Goal: Task Accomplishment & Management: Complete application form

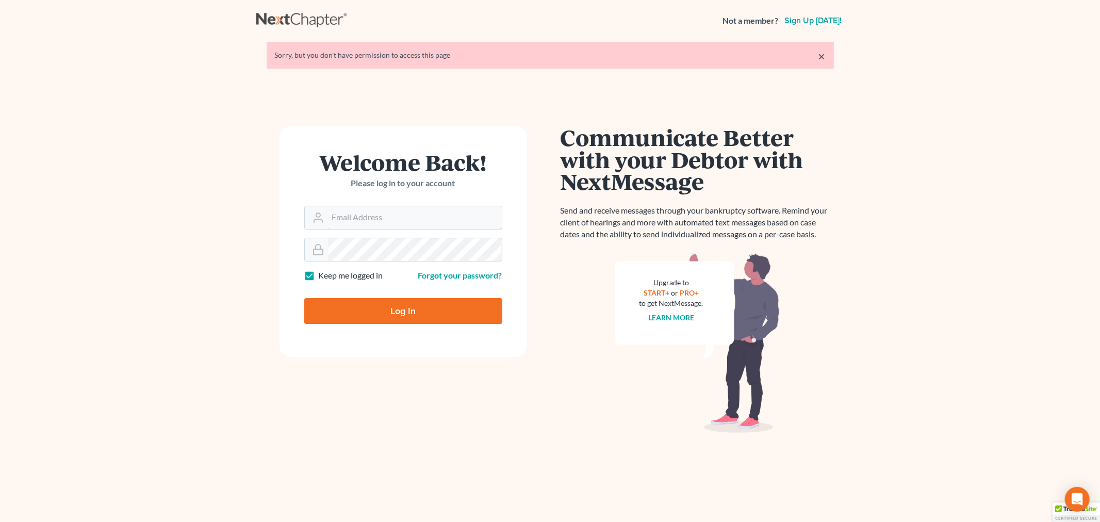
type input "[PERSON_NAME][EMAIL_ADDRESS][DOMAIN_NAME]"
click at [354, 305] on input "Log In" at bounding box center [403, 311] width 198 height 26
type input "Thinking..."
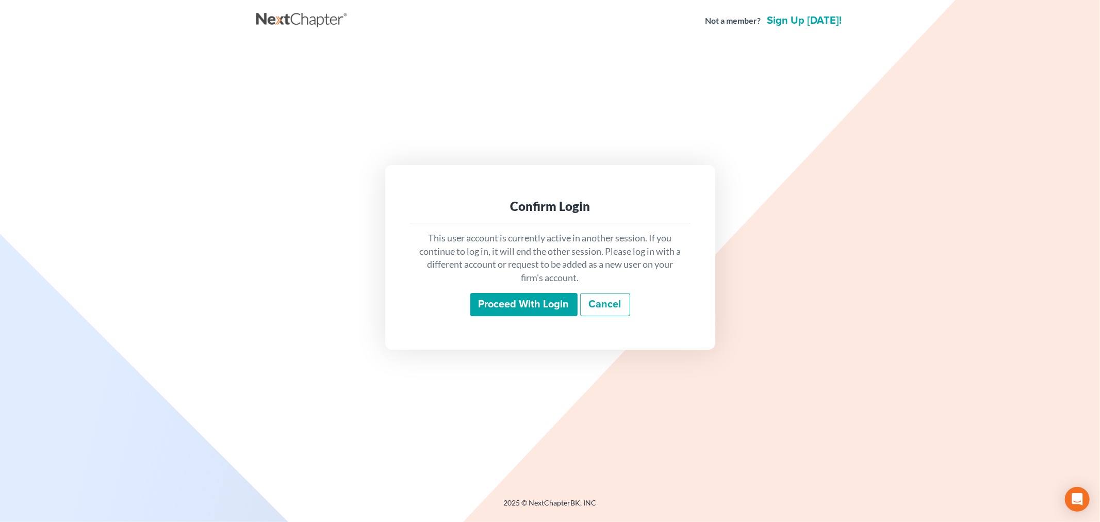
click at [556, 295] on input "Proceed with login" at bounding box center [523, 305] width 107 height 24
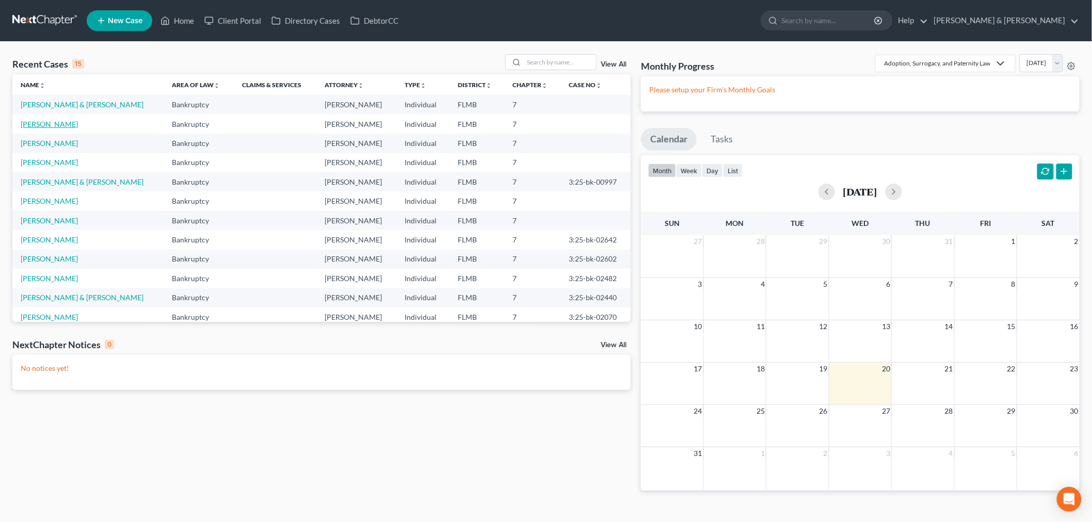
click at [45, 122] on link "[PERSON_NAME]" at bounding box center [49, 124] width 57 height 9
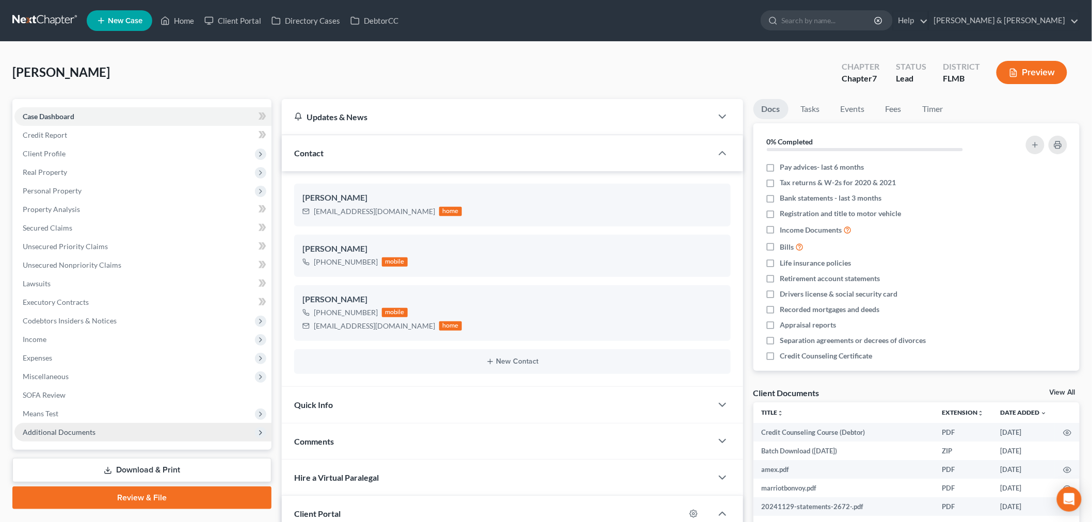
click at [66, 432] on span "Additional Documents" at bounding box center [59, 432] width 73 height 9
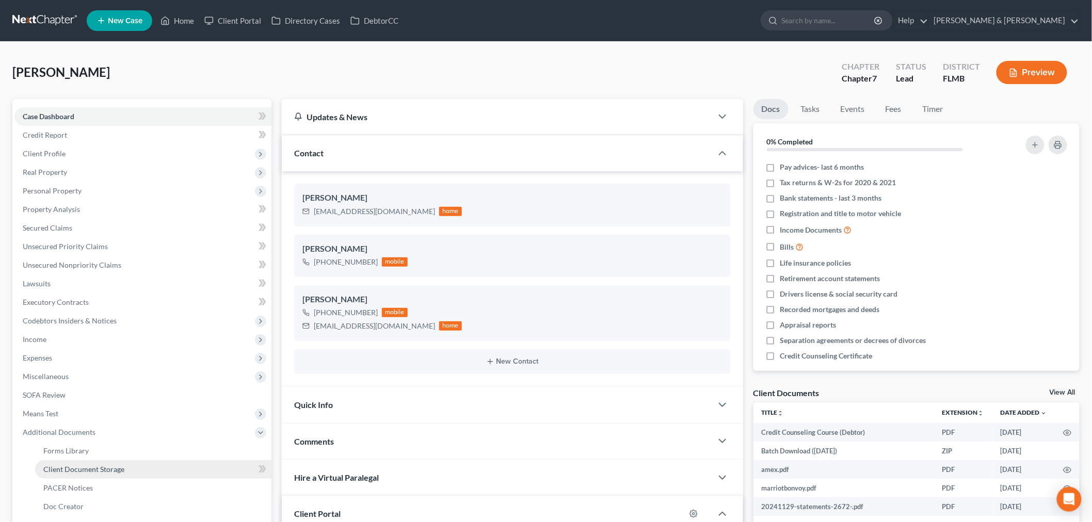
click at [90, 465] on span "Client Document Storage" at bounding box center [83, 469] width 81 height 9
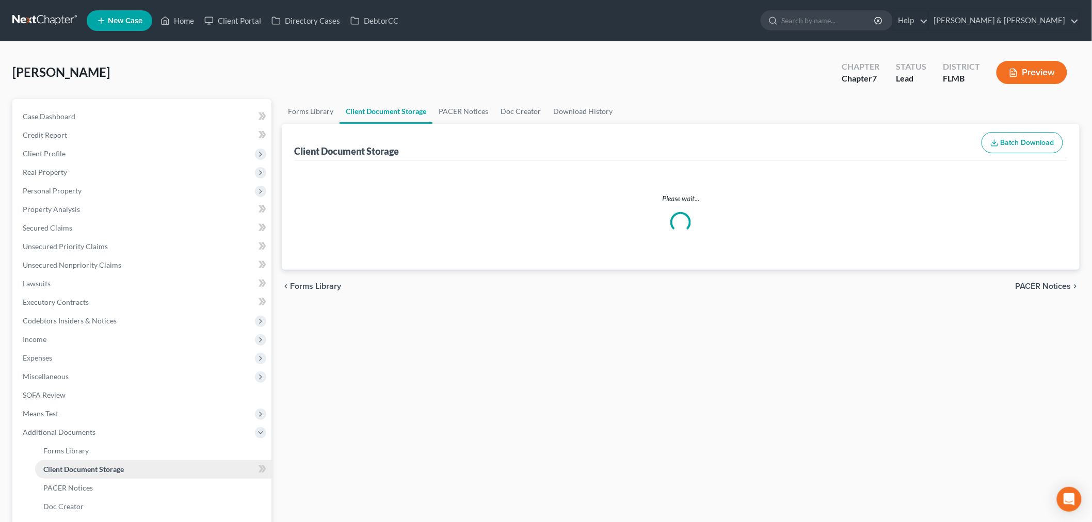
select select "9"
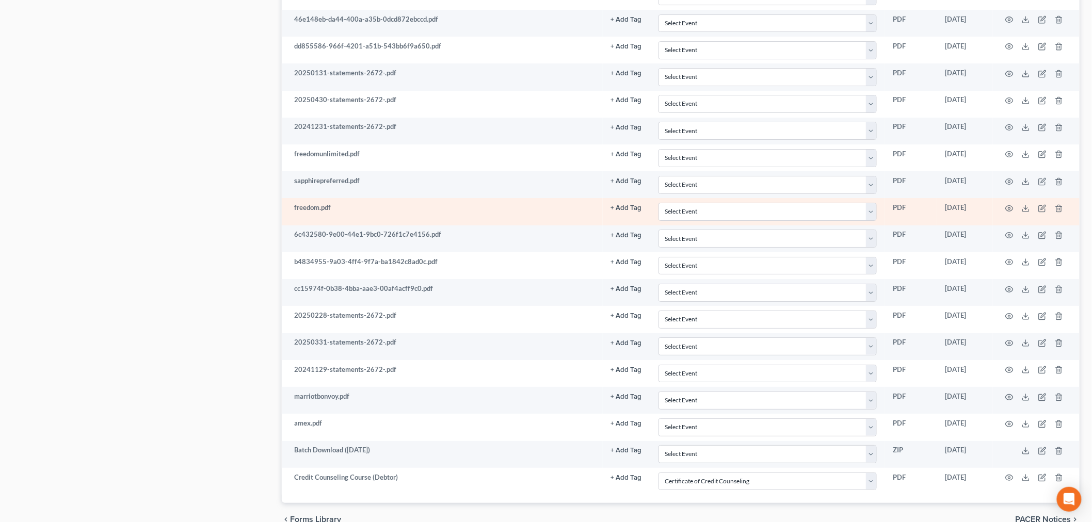
scroll to position [1554, 0]
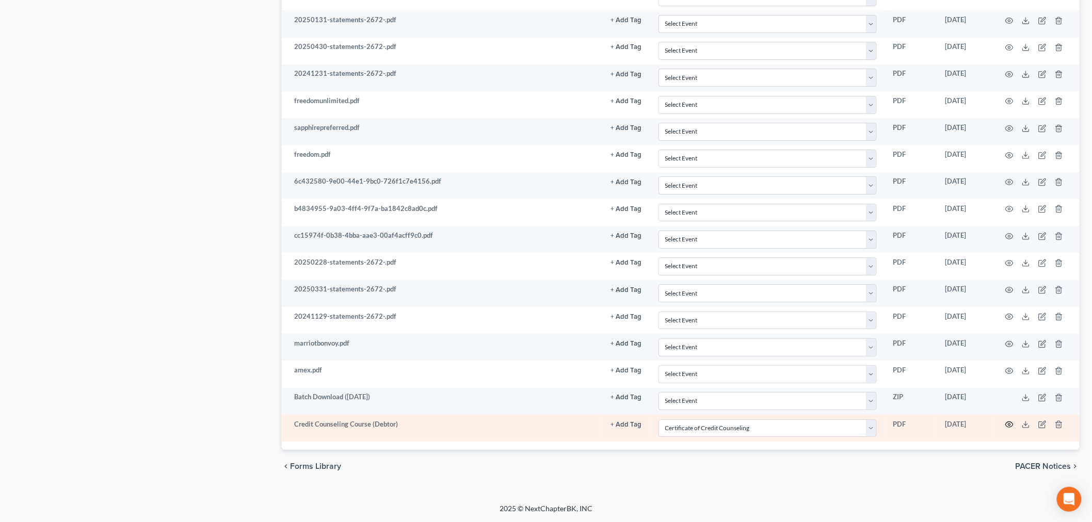
click at [1013, 425] on icon "button" at bounding box center [1009, 425] width 8 height 6
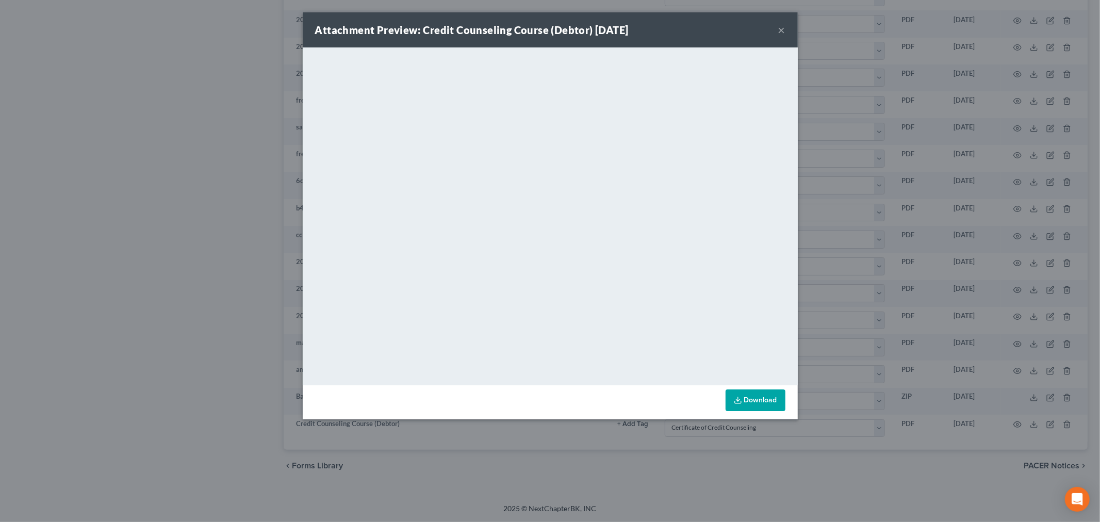
click at [785, 28] on button "×" at bounding box center [781, 30] width 7 height 12
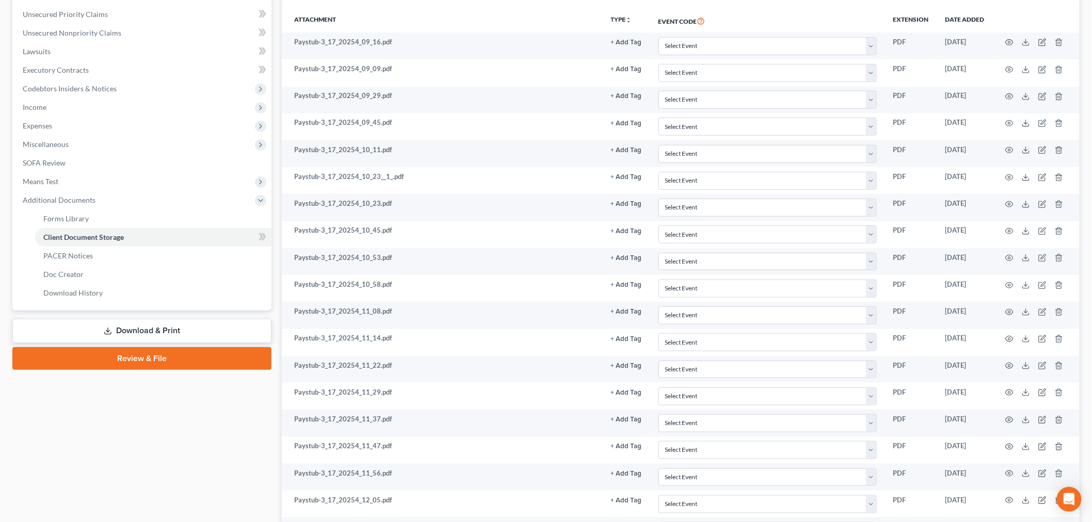
scroll to position [332, 0]
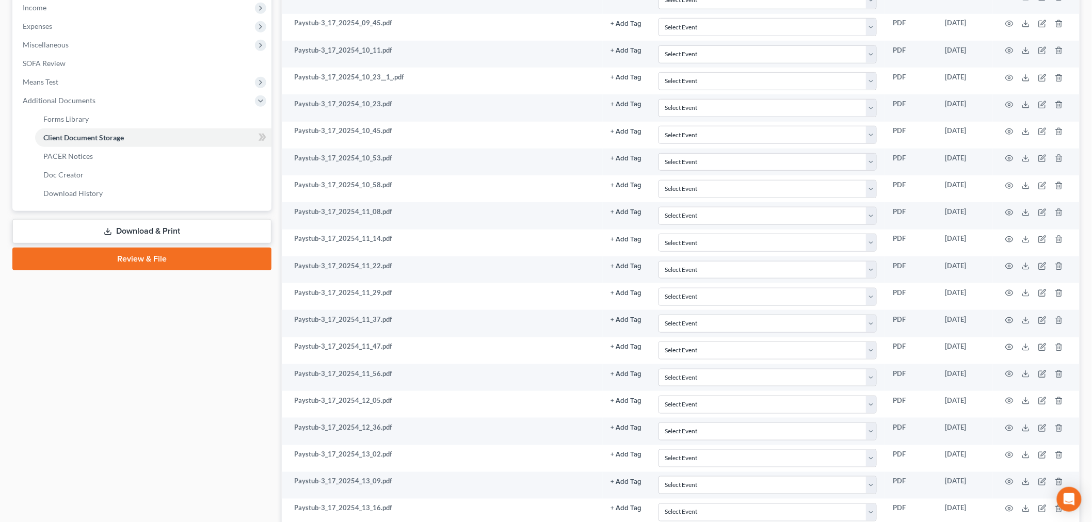
click at [122, 230] on link "Download & Print" at bounding box center [141, 231] width 259 height 24
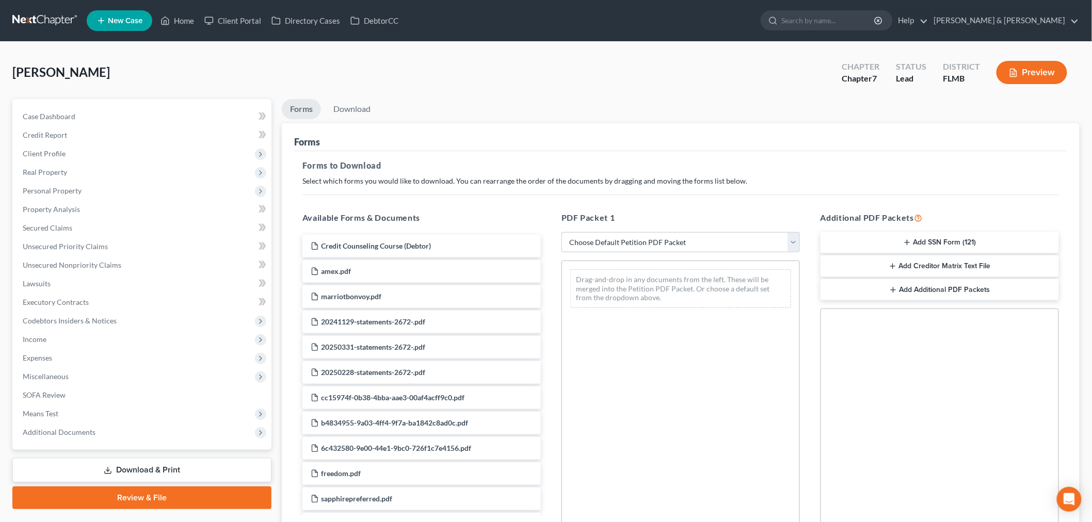
click at [870, 238] on button "Add SSN Form (121)" at bounding box center [939, 243] width 238 height 22
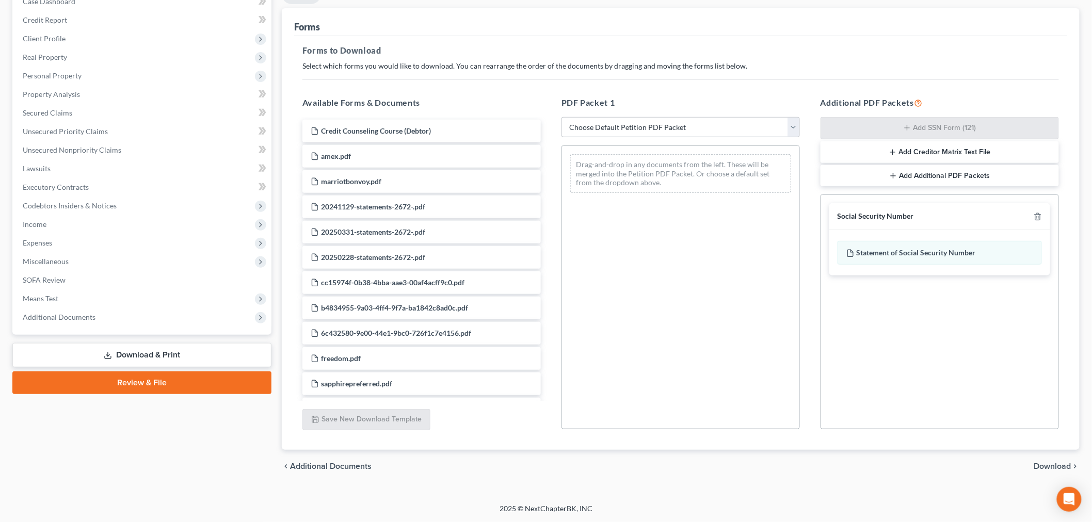
click at [1056, 469] on span "Download" at bounding box center [1052, 466] width 37 height 8
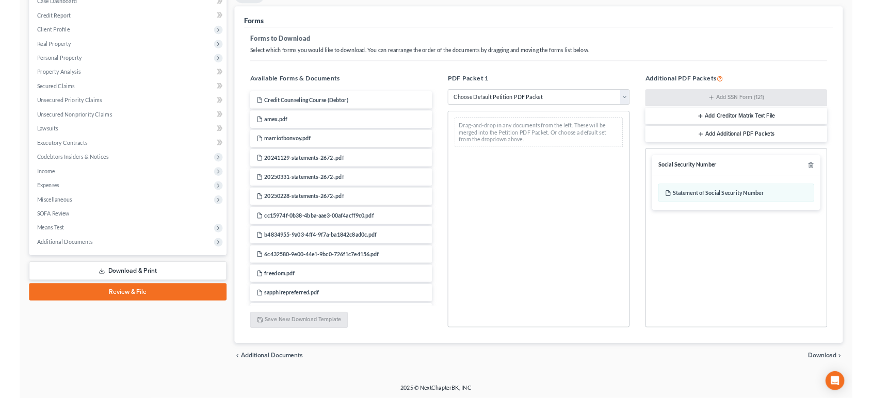
scroll to position [25, 0]
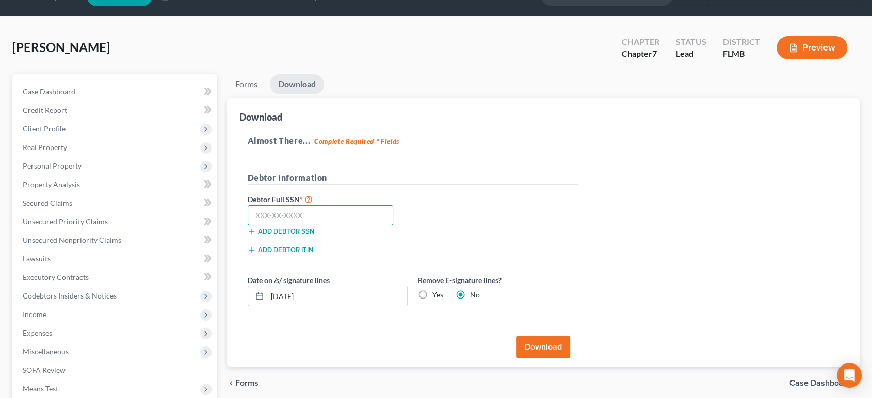
drag, startPoint x: 303, startPoint y: 220, endPoint x: 295, endPoint y: 206, distance: 16.6
click at [303, 220] on input "text" at bounding box center [321, 215] width 146 height 21
type input "292-82-4130"
click at [528, 180] on h5 "Debtor Information" at bounding box center [413, 178] width 330 height 13
click at [556, 338] on button "Download" at bounding box center [543, 347] width 54 height 23
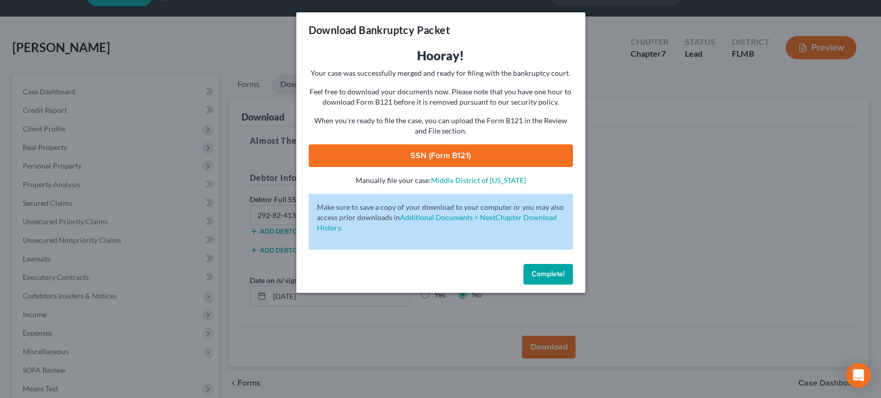
click at [463, 157] on link "SSN (Form B121)" at bounding box center [441, 155] width 264 height 23
click at [550, 280] on button "Complete!" at bounding box center [548, 274] width 50 height 21
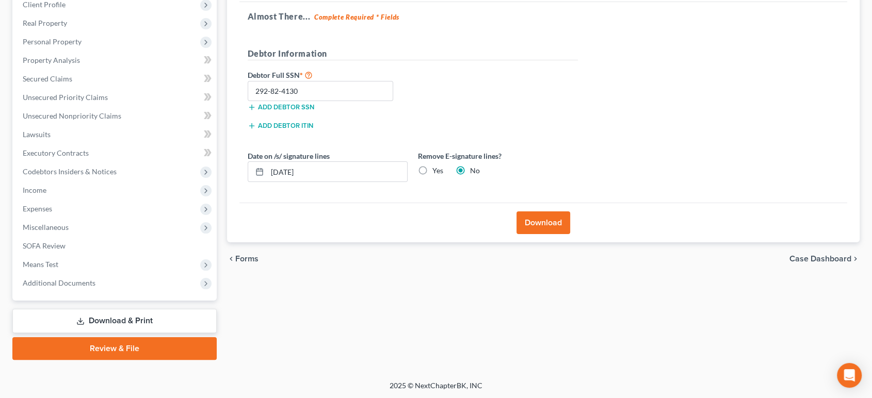
click at [106, 353] on link "Review & File" at bounding box center [114, 348] width 204 height 23
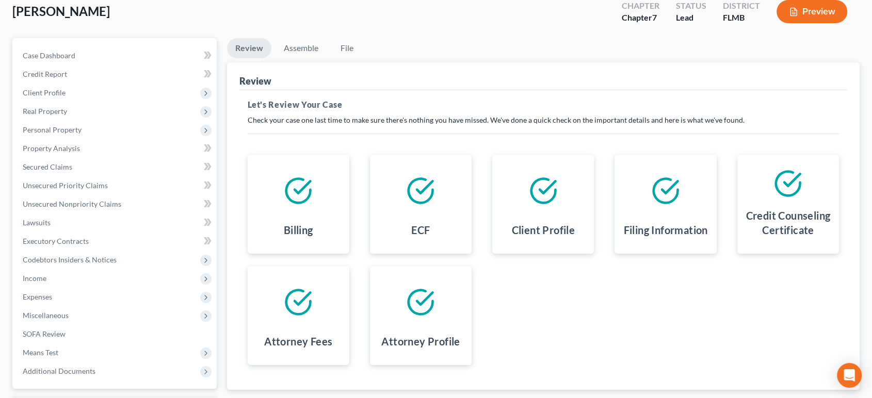
scroll to position [149, 0]
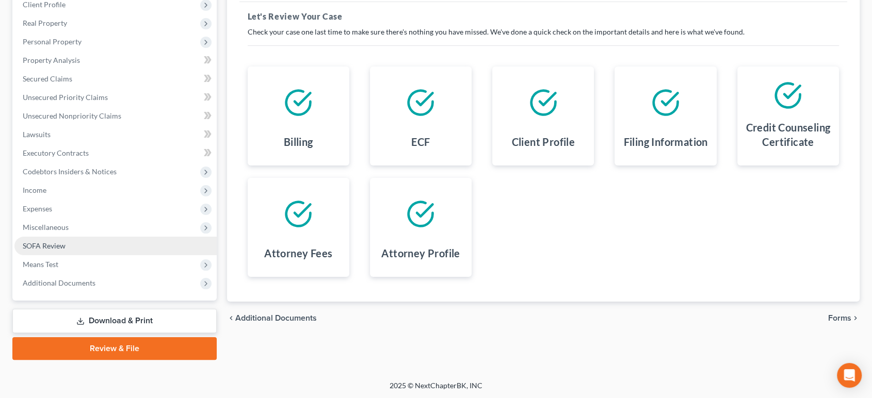
click at [116, 245] on link "SOFA Review" at bounding box center [115, 246] width 202 height 19
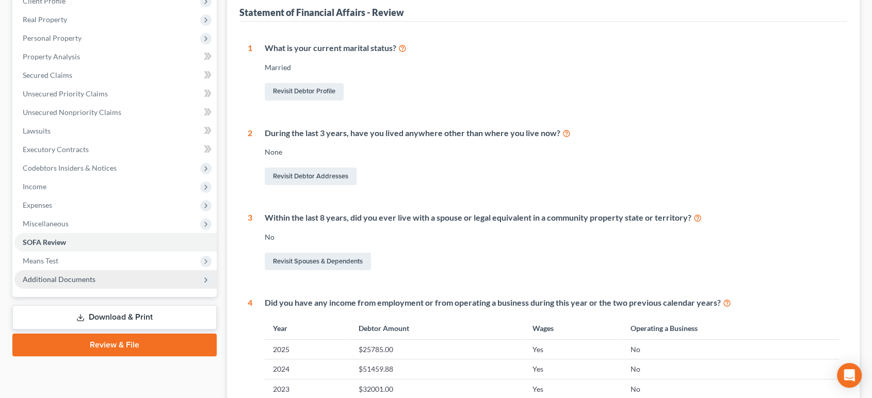
scroll to position [229, 0]
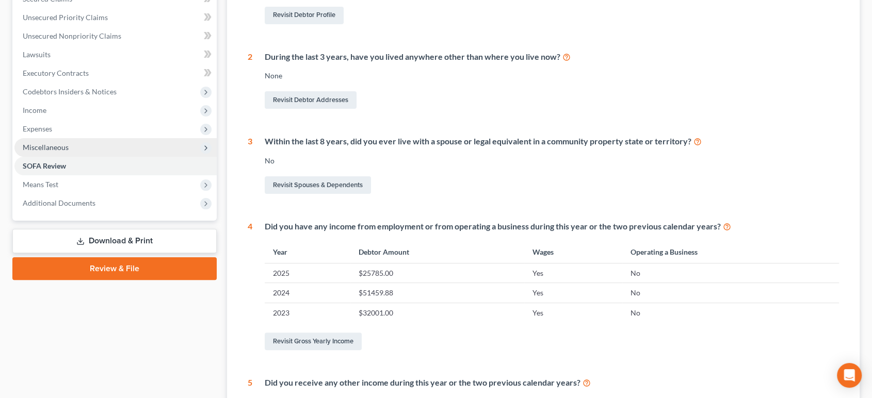
click at [93, 147] on span "Miscellaneous" at bounding box center [115, 147] width 202 height 19
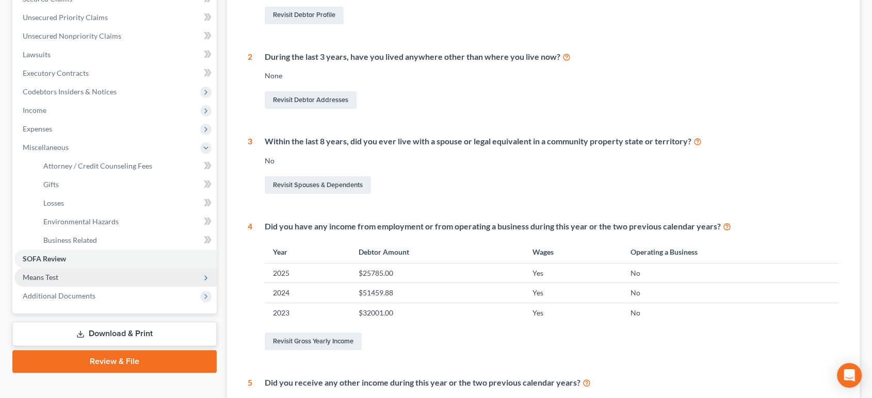
click at [103, 275] on span "Means Test" at bounding box center [115, 277] width 202 height 19
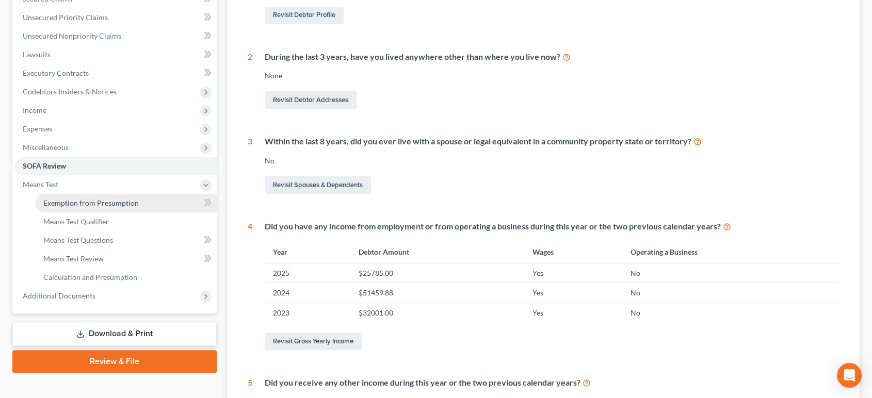
click at [112, 206] on link "Exemption from Presumption" at bounding box center [126, 203] width 182 height 19
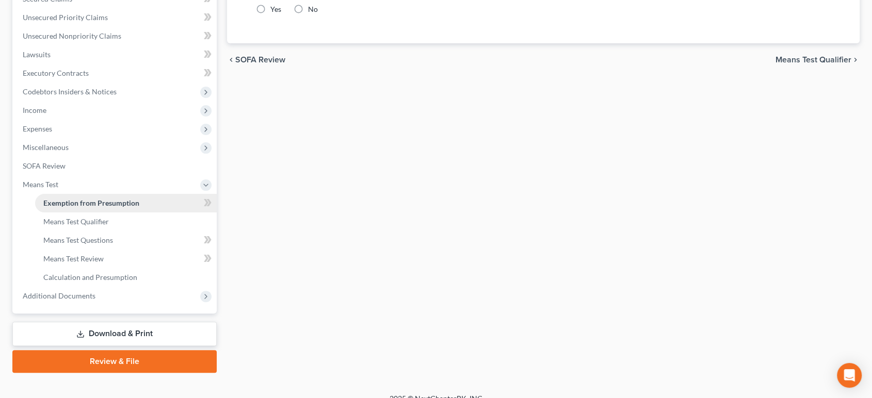
scroll to position [52, 0]
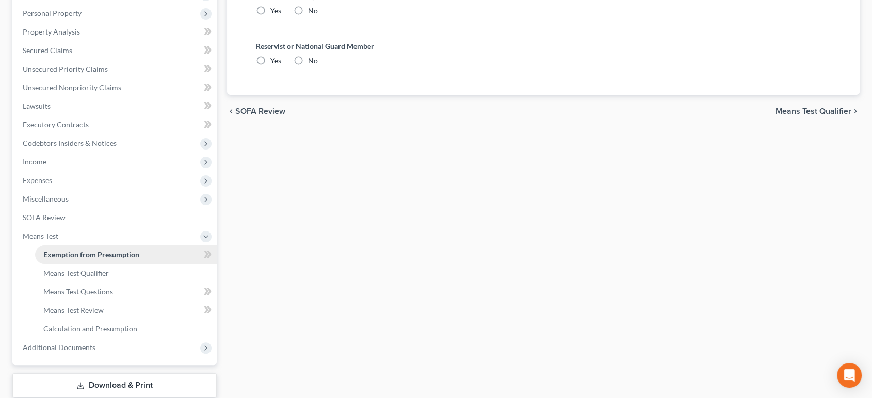
radio input "true"
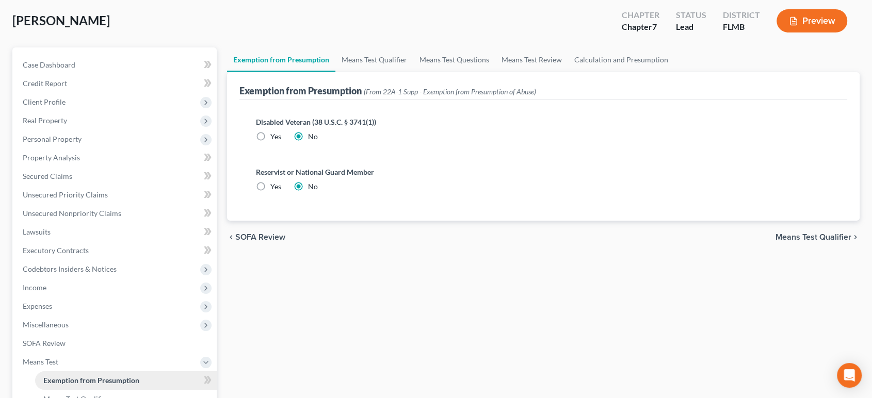
scroll to position [0, 0]
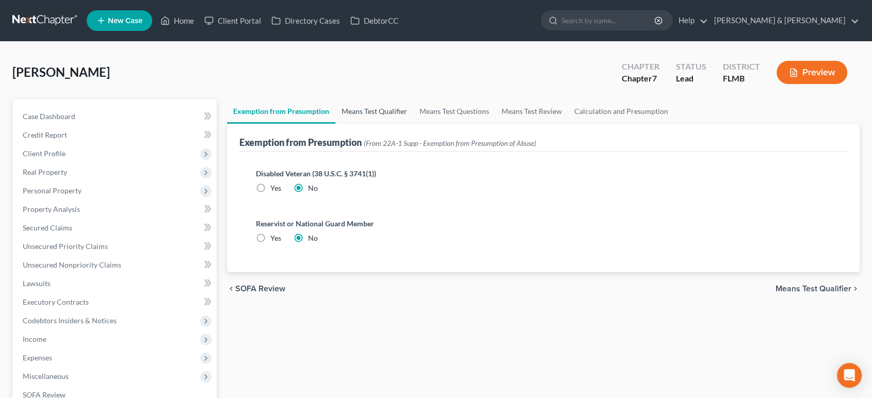
click at [380, 118] on link "Means Test Qualifier" at bounding box center [374, 111] width 78 height 25
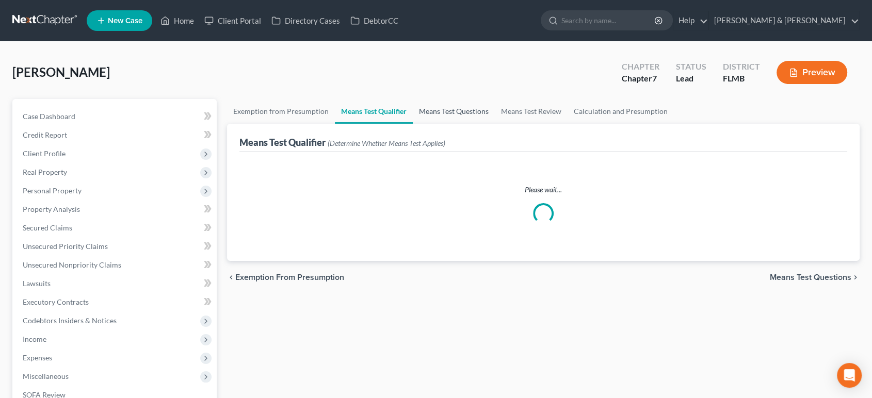
click at [437, 112] on link "Means Test Questions" at bounding box center [454, 111] width 82 height 25
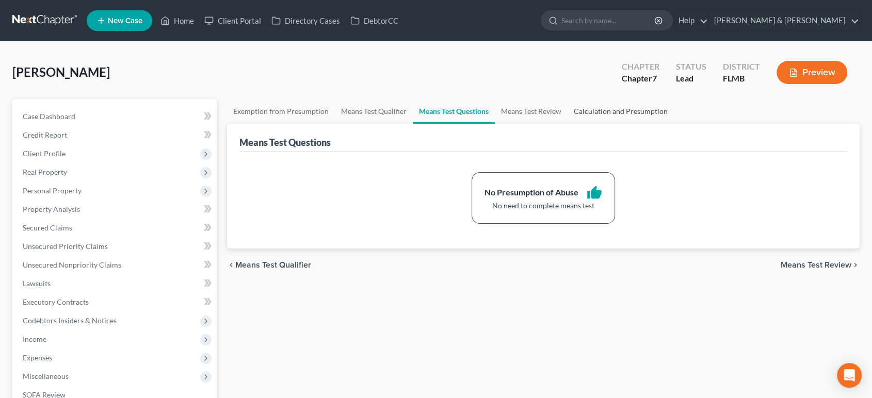
click at [629, 115] on link "Calculation and Presumption" at bounding box center [620, 111] width 106 height 25
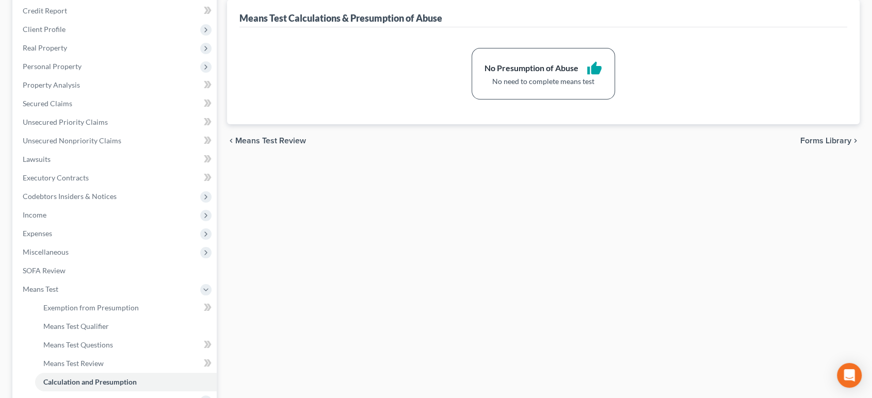
scroll to position [242, 0]
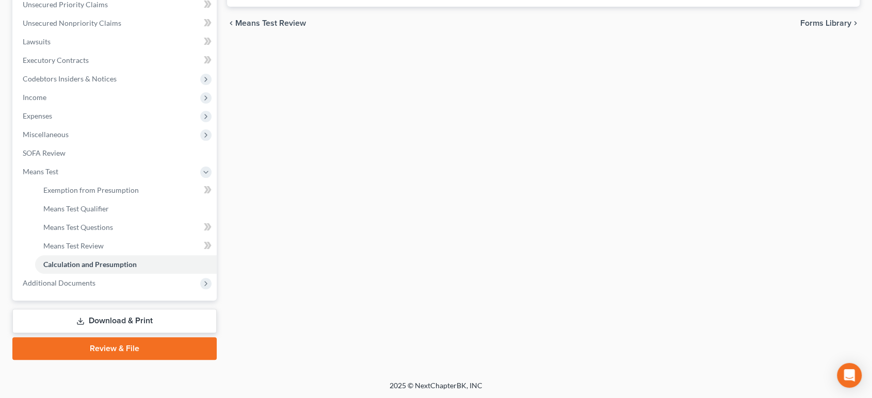
click at [127, 346] on link "Review & File" at bounding box center [114, 348] width 204 height 23
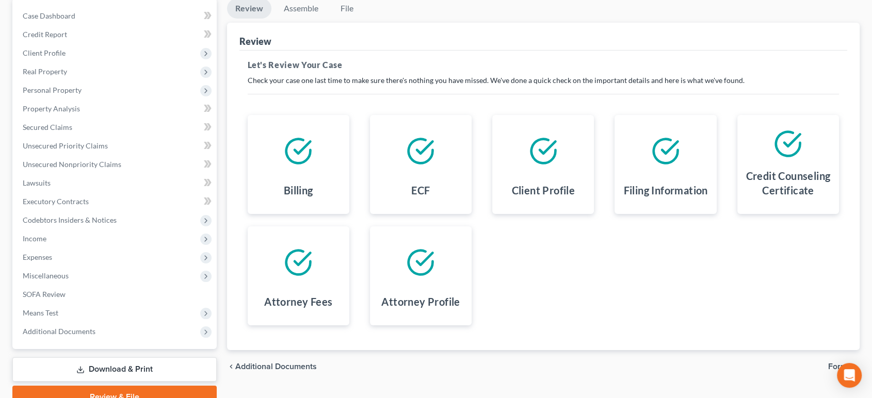
scroll to position [149, 0]
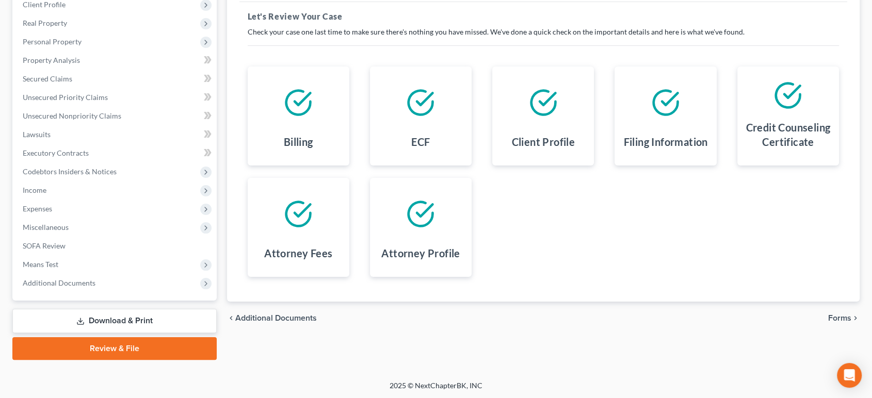
click at [847, 321] on span "Forms" at bounding box center [839, 318] width 23 height 8
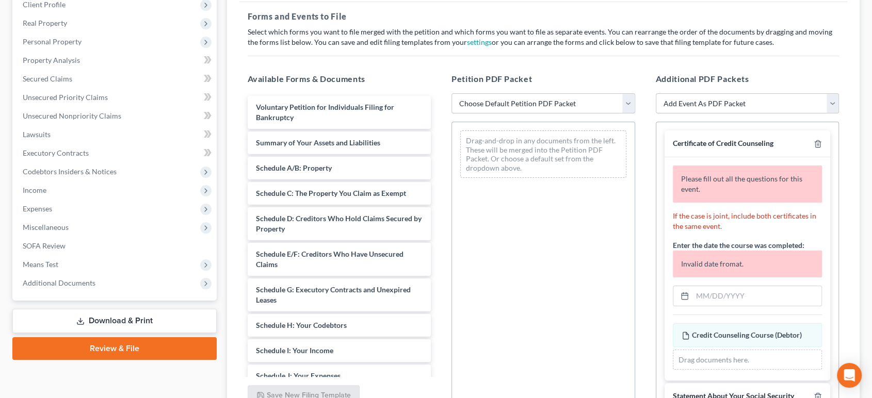
click at [591, 112] on select "Choose Default Petition PDF Packet Complete Bankruptcy Petition (all forms and …" at bounding box center [543, 103] width 184 height 21
select select "0"
click at [451, 93] on select "Choose Default Petition PDF Packet Complete Bankruptcy Petition (all forms and …" at bounding box center [543, 103] width 184 height 21
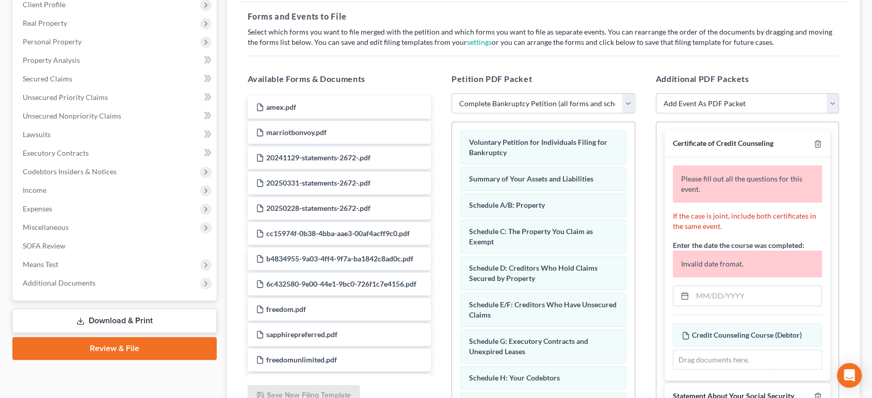
click at [726, 107] on select "Add Event As PDF Packet Amended Creditor Matrix (Fee)- Only use when no separat…" at bounding box center [748, 103] width 184 height 21
click at [728, 95] on select "Add Event As PDF Packet Amended Creditor Matrix (Fee)- Only use when no separat…" at bounding box center [748, 103] width 184 height 21
drag, startPoint x: 722, startPoint y: 69, endPoint x: 714, endPoint y: 119, distance: 51.2
click at [722, 69] on div "Additional PDF Packets Add Event As PDF Packet Amended Creditor Matrix (Fee)- O…" at bounding box center [747, 239] width 204 height 350
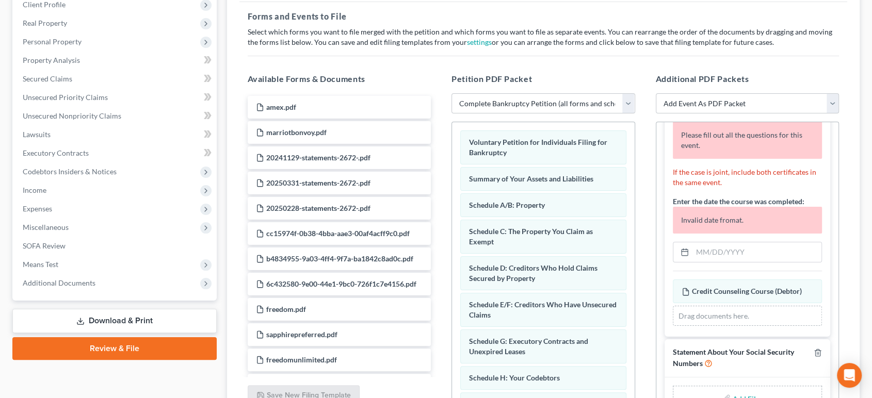
scroll to position [64, 0]
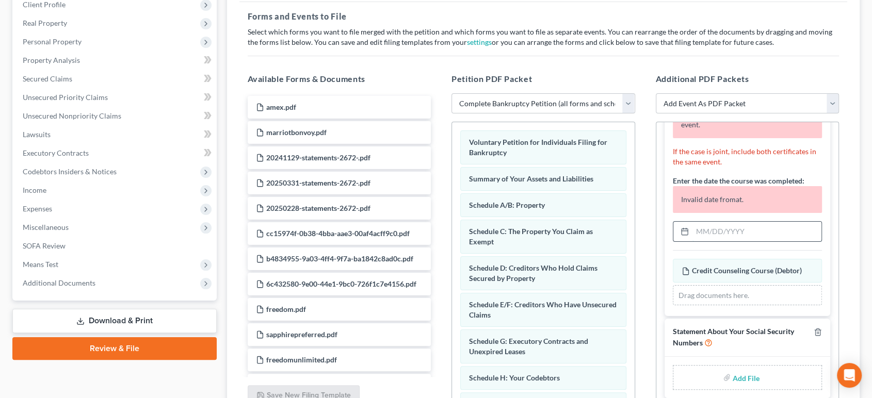
click at [728, 224] on input "text" at bounding box center [756, 232] width 129 height 20
click at [713, 239] on input "text" at bounding box center [756, 232] width 129 height 20
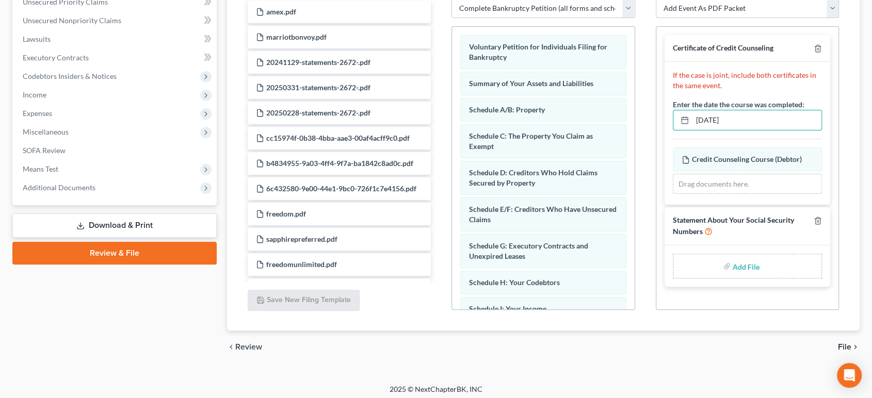
scroll to position [248, 0]
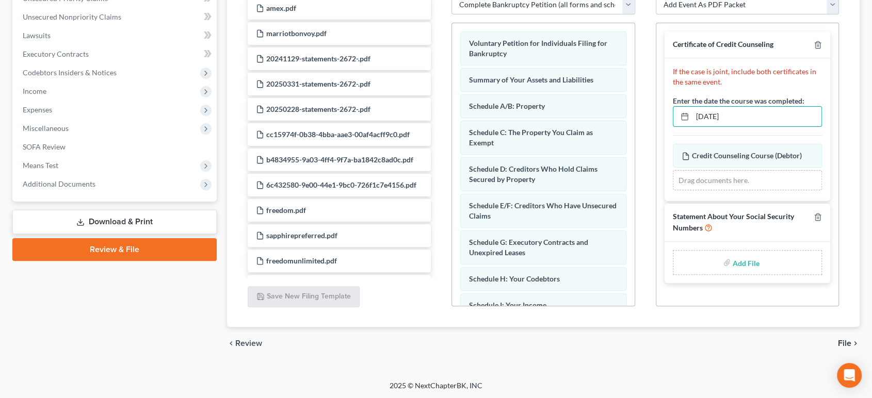
type input "[DATE]"
type input "C:\fakepath\Statement About your SS #.pdf"
click at [846, 339] on span "File" at bounding box center [844, 343] width 13 height 8
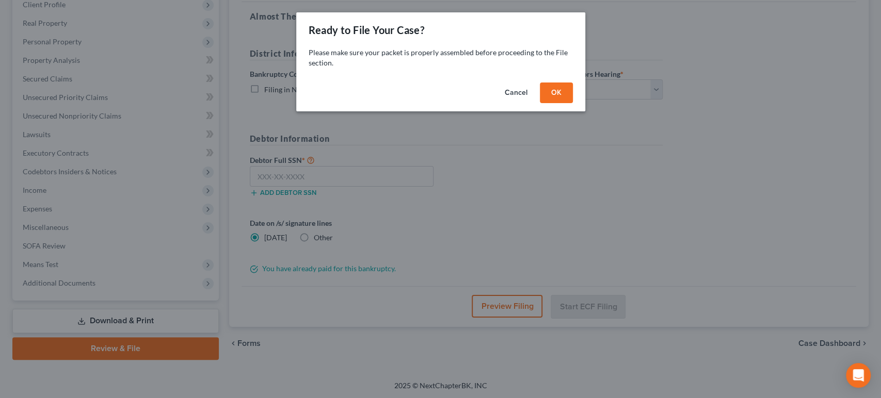
click at [557, 86] on button "OK" at bounding box center [556, 93] width 33 height 21
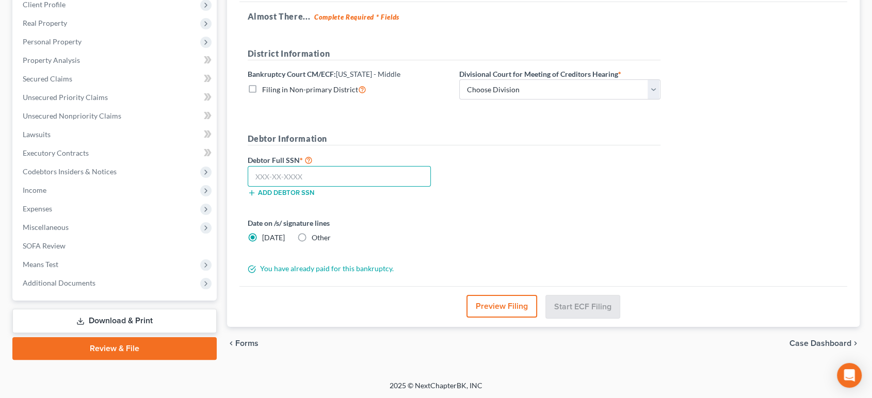
click at [322, 167] on input "text" at bounding box center [340, 176] width 184 height 21
click at [387, 176] on input "292-82" at bounding box center [340, 176] width 184 height 21
type input "292-82-4130"
drag, startPoint x: 573, startPoint y: 85, endPoint x: 560, endPoint y: 86, distance: 13.4
click at [573, 85] on select "Choose Division [GEOGRAPHIC_DATA][PERSON_NAME] [GEOGRAPHIC_DATA] [GEOGRAPHIC_DA…" at bounding box center [559, 89] width 201 height 21
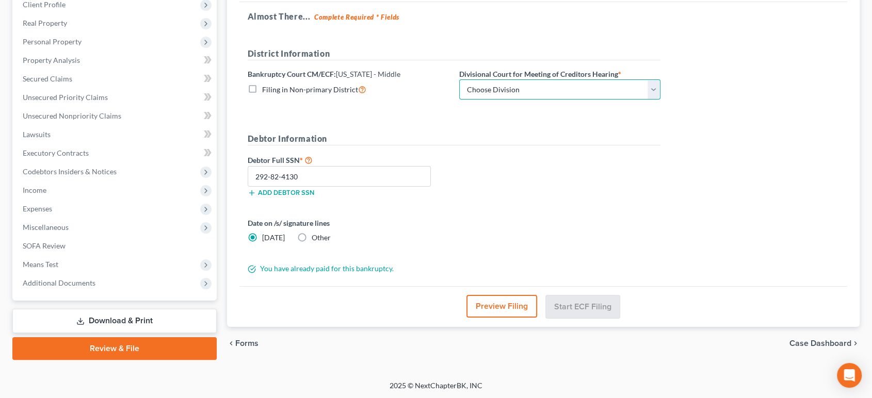
select select "1"
click at [459, 79] on select "Choose Division [GEOGRAPHIC_DATA][PERSON_NAME] [GEOGRAPHIC_DATA] [GEOGRAPHIC_DA…" at bounding box center [559, 89] width 201 height 21
click at [508, 129] on form "District Information Bankruptcy Court CM/ECF: [US_STATE] - Middle Filing in Non…" at bounding box center [454, 160] width 413 height 227
click at [576, 309] on button "Start ECF Filing" at bounding box center [583, 306] width 74 height 23
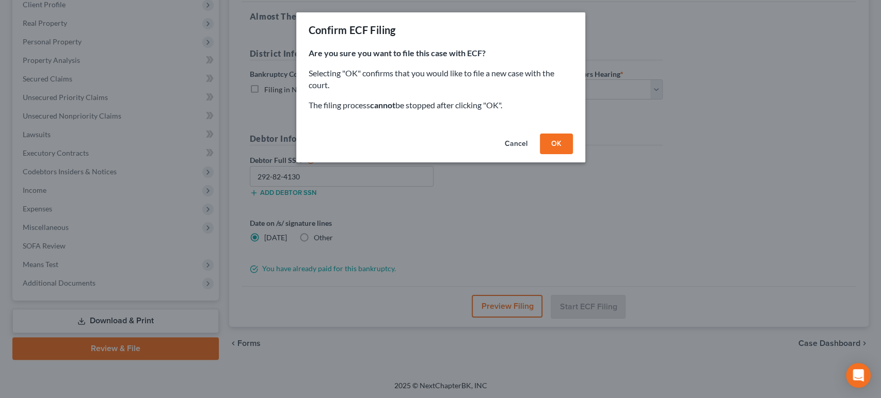
click at [560, 139] on button "OK" at bounding box center [556, 144] width 33 height 21
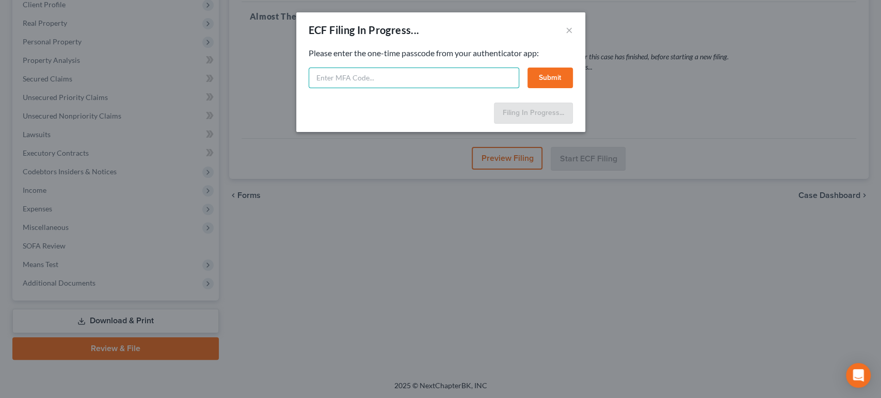
click at [439, 83] on input "text" at bounding box center [414, 78] width 210 height 21
click at [396, 74] on input "text" at bounding box center [414, 78] width 210 height 21
click at [370, 76] on input "text" at bounding box center [414, 78] width 210 height 21
select select "1"
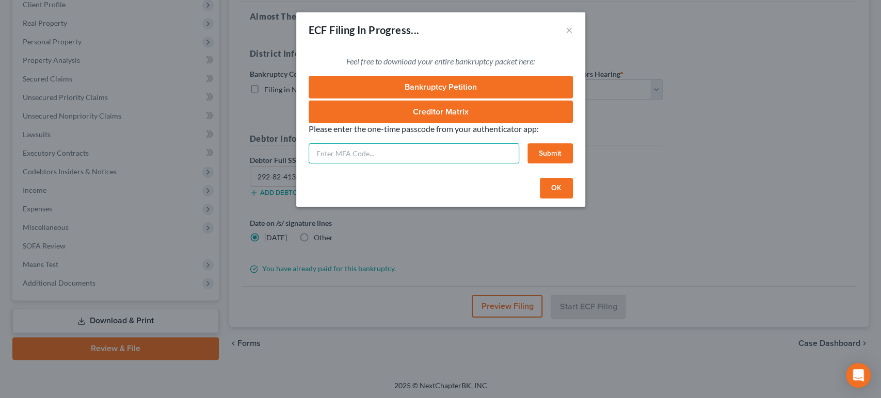
click at [439, 147] on input "text" at bounding box center [414, 153] width 210 height 21
click at [364, 154] on input "text" at bounding box center [414, 153] width 210 height 21
click at [800, 144] on div "ECF Filing In Progress... × Feel free to download your entire bankruptcy packet…" at bounding box center [440, 199] width 881 height 398
click at [686, 207] on div "ECF Filing In Progress... × Feel free to download your entire bankruptcy packet…" at bounding box center [440, 199] width 881 height 398
click at [405, 160] on input "text" at bounding box center [414, 153] width 210 height 21
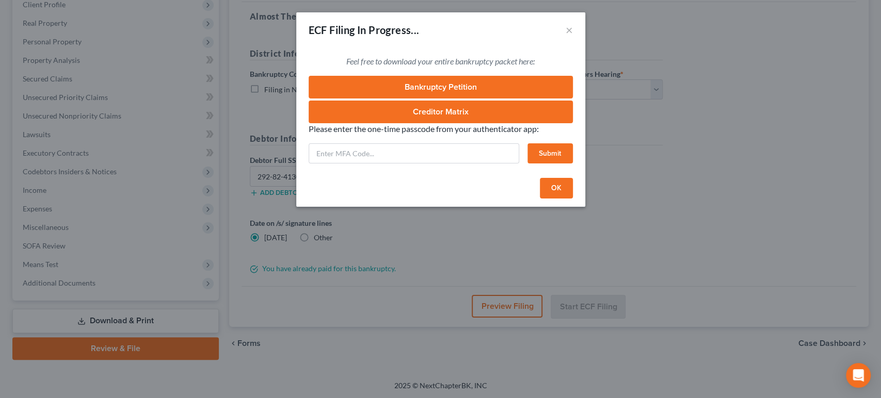
click at [566, 186] on button "OK" at bounding box center [556, 188] width 33 height 21
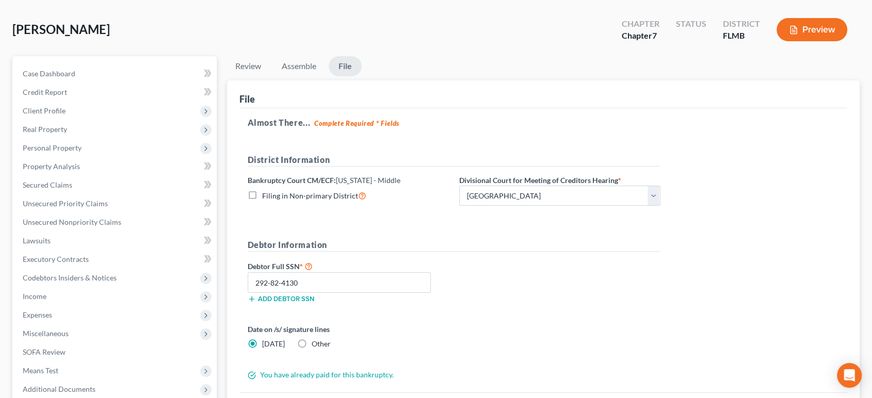
scroll to position [76, 0]
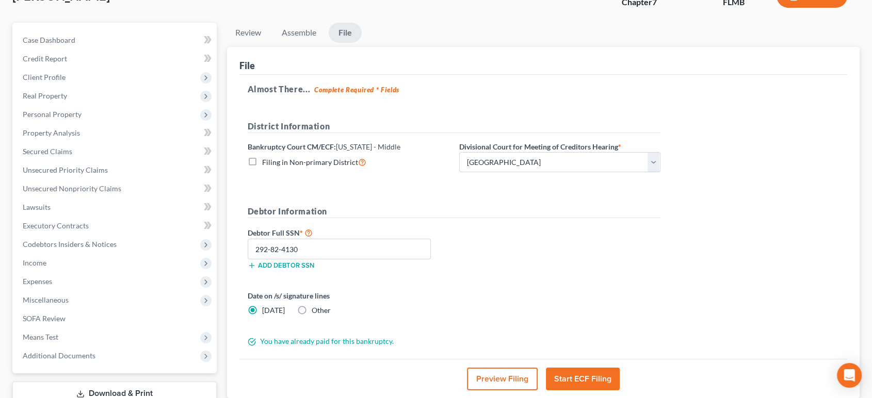
click at [576, 380] on button "Start ECF Filing" at bounding box center [583, 379] width 74 height 23
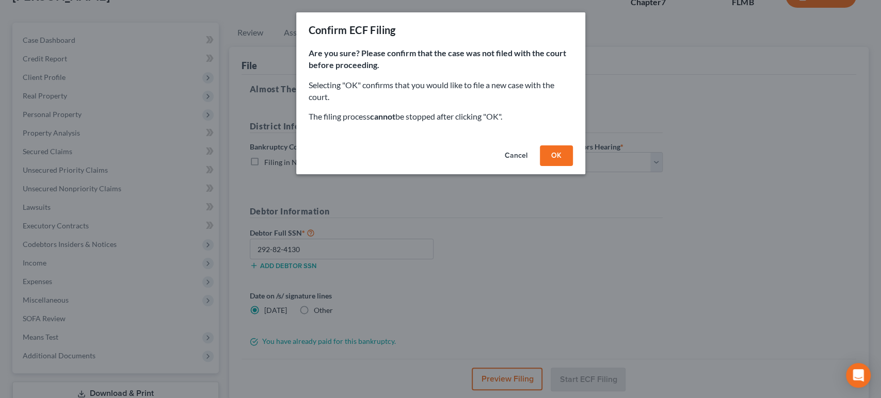
click at [550, 159] on button "OK" at bounding box center [556, 155] width 33 height 21
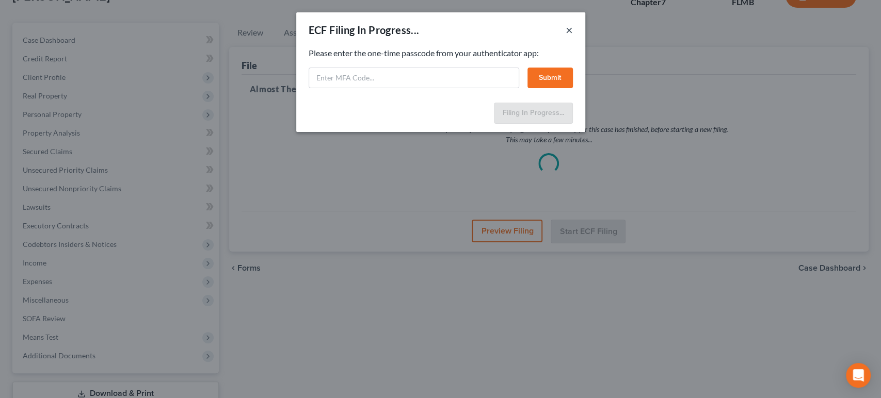
click at [570, 35] on button "×" at bounding box center [568, 30] width 7 height 12
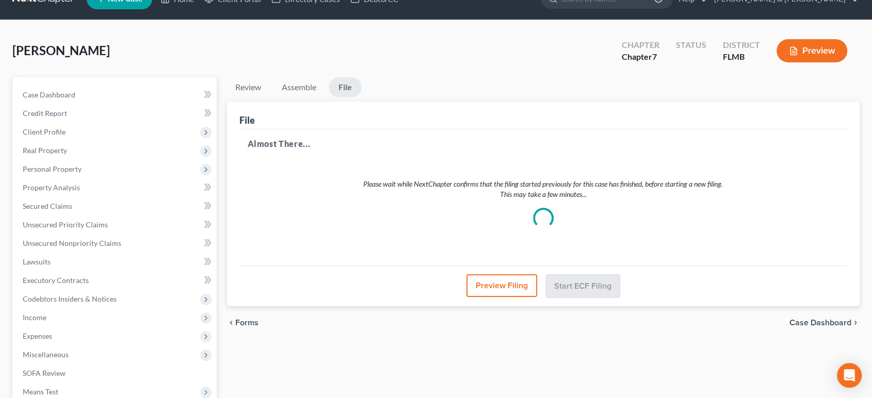
scroll to position [0, 0]
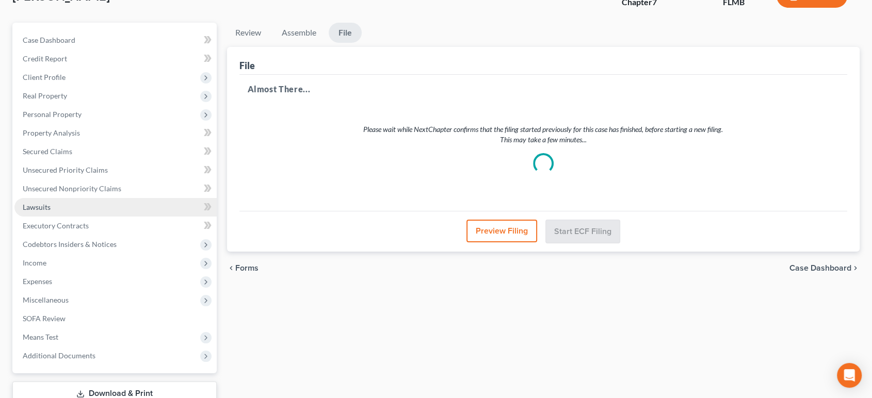
click at [70, 208] on link "Lawsuits" at bounding box center [115, 207] width 202 height 19
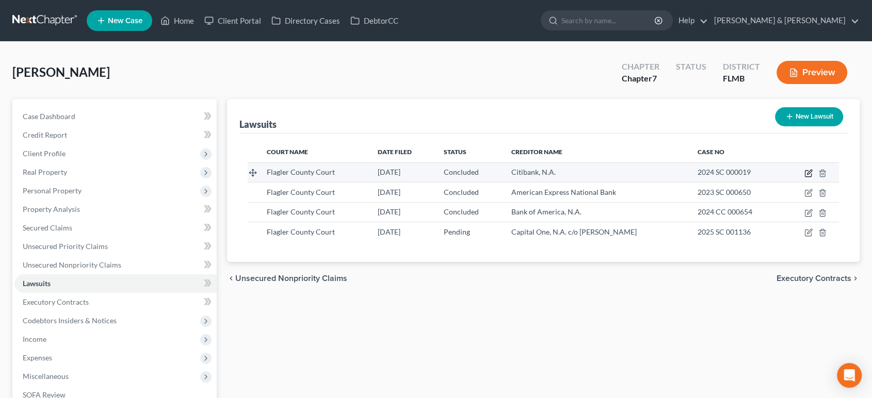
click at [805, 172] on icon "button" at bounding box center [808, 174] width 6 height 6
select select "9"
select select "2"
select select "4"
select select "9"
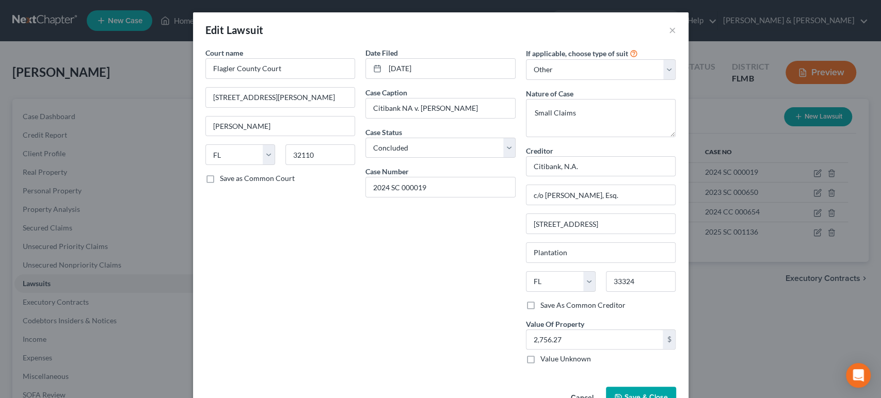
scroll to position [29, 0]
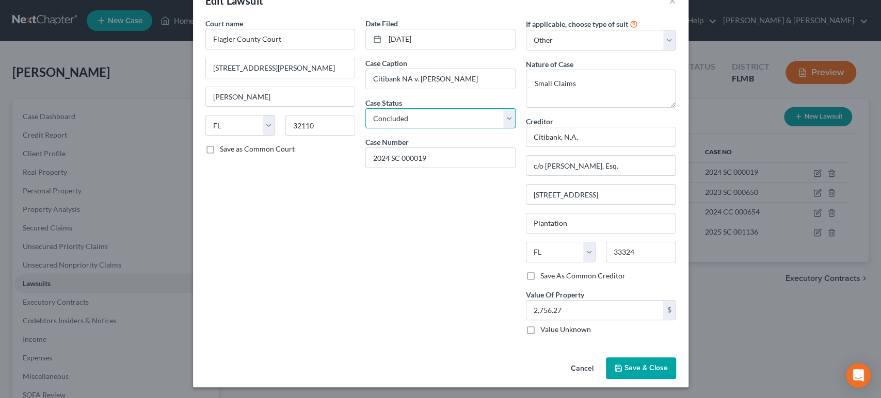
click at [455, 123] on select "Select Pending On Appeal Concluded" at bounding box center [440, 118] width 150 height 21
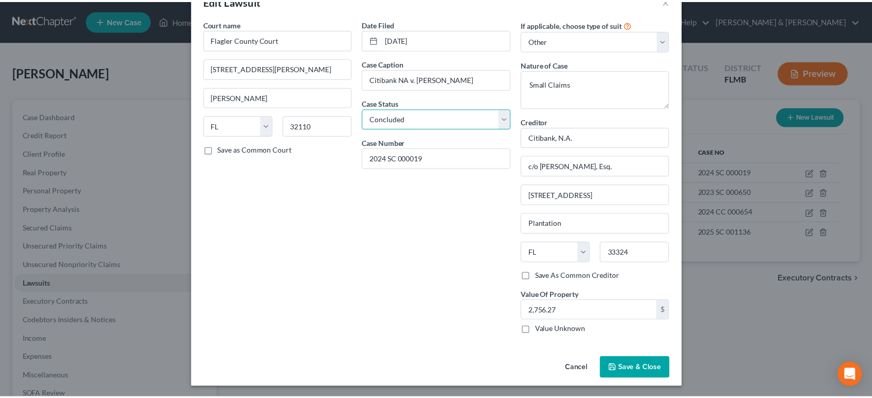
scroll to position [0, 0]
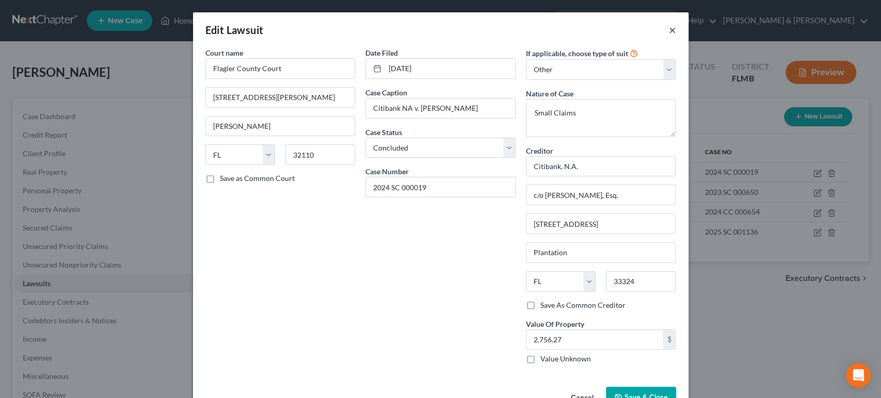
click at [669, 30] on button "×" at bounding box center [672, 30] width 7 height 12
